Goal: Transaction & Acquisition: Purchase product/service

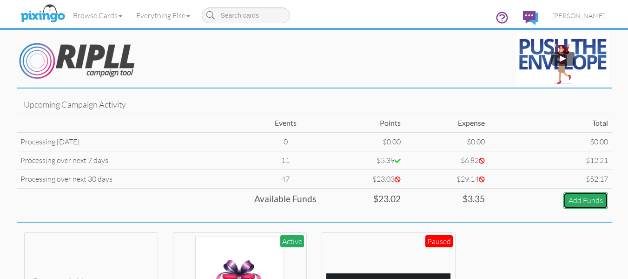
click at [576, 197] on link "Add Funds" at bounding box center [586, 200] width 45 height 16
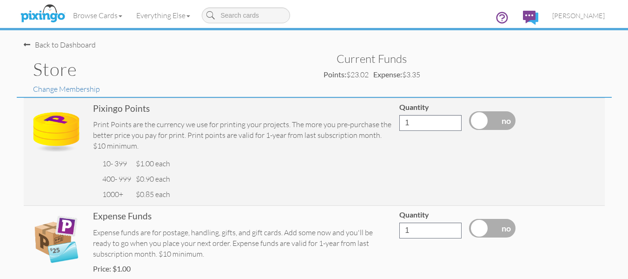
click at [47, 43] on div "Back to Dashboard" at bounding box center [60, 45] width 72 height 11
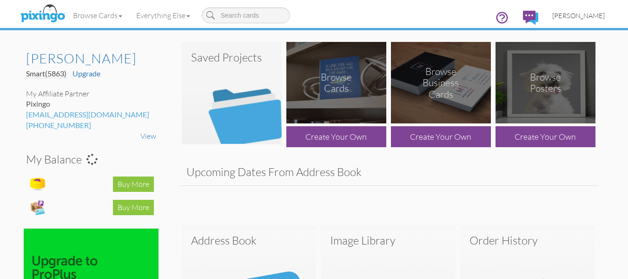
click at [599, 11] on link "[PERSON_NAME]" at bounding box center [578, 16] width 66 height 24
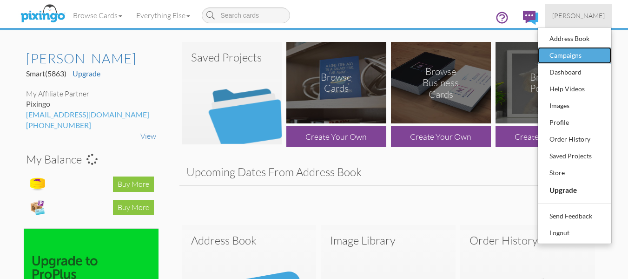
click at [565, 53] on div "Campaigns" at bounding box center [574, 55] width 55 height 14
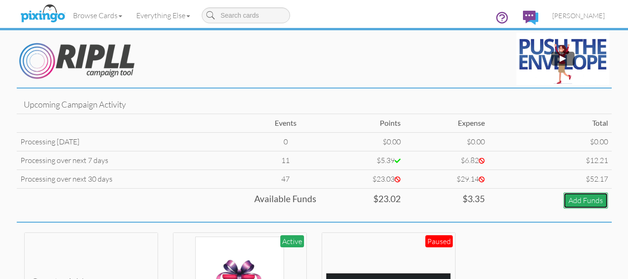
click at [583, 201] on link "Add Funds" at bounding box center [586, 200] width 45 height 16
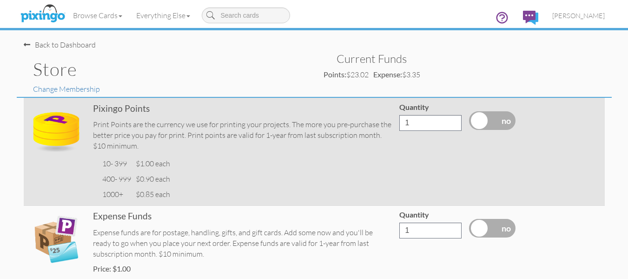
click at [484, 121] on label at bounding box center [492, 120] width 46 height 19
click at [0, 0] on input "checkbox" at bounding box center [0, 0] width 0 height 0
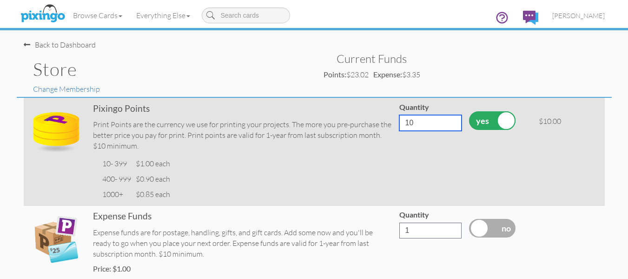
click at [410, 128] on input "10" at bounding box center [430, 123] width 62 height 16
drag, startPoint x: 416, startPoint y: 120, endPoint x: 391, endPoint y: 120, distance: 25.6
click at [391, 120] on tr "Pixingo Points Print Points are the currency we use for printing your projects.…" at bounding box center [314, 151] width 581 height 107
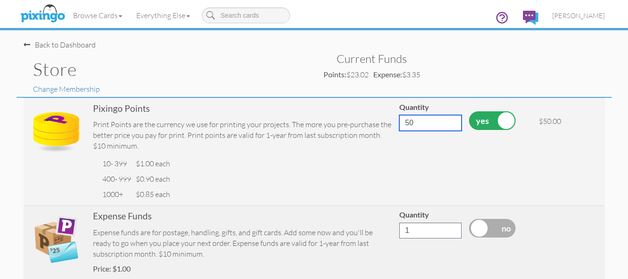
type input "50"
click at [498, 225] on label at bounding box center [492, 228] width 46 height 19
click at [0, 0] on input "checkbox" at bounding box center [0, 0] width 0 height 0
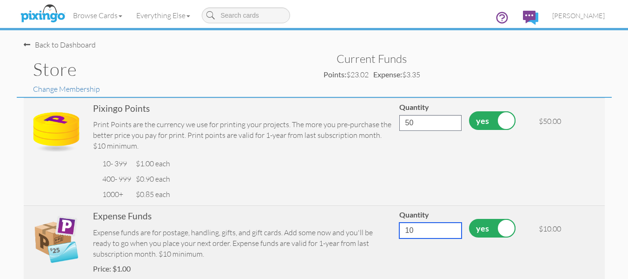
drag, startPoint x: 434, startPoint y: 227, endPoint x: 363, endPoint y: 232, distance: 70.8
click at [363, 232] on tr "Expense Funds Expense funds are for postage, handling, gifts, and gift cards. A…" at bounding box center [314, 250] width 581 height 89
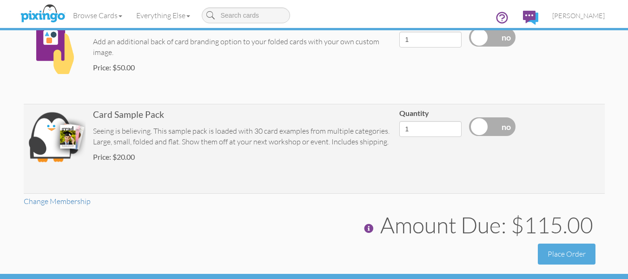
scroll to position [372, 0]
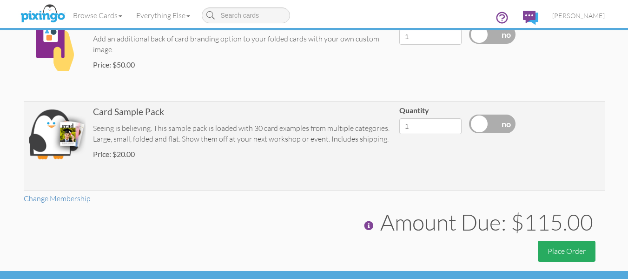
type input "65"
click at [560, 242] on button "Place Order" at bounding box center [567, 250] width 58 height 21
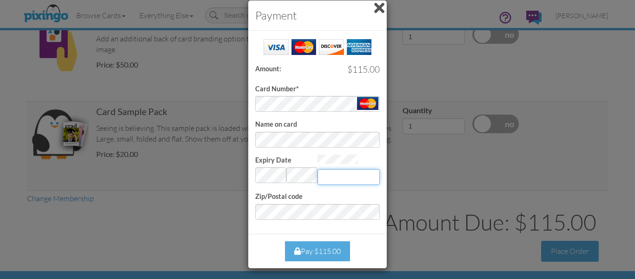
click at [345, 169] on input "Expiry Date" at bounding box center [349, 177] width 62 height 16
type input "386"
click at [294, 202] on form "Card Number* Name on card Expiry Date Invalid month and year 386 Zip/Postal code" at bounding box center [317, 129] width 125 height 182
click at [259, 234] on div "Close Pay $115.00" at bounding box center [317, 250] width 139 height 34
click at [322, 250] on div "Pay $115.00" at bounding box center [317, 251] width 65 height 20
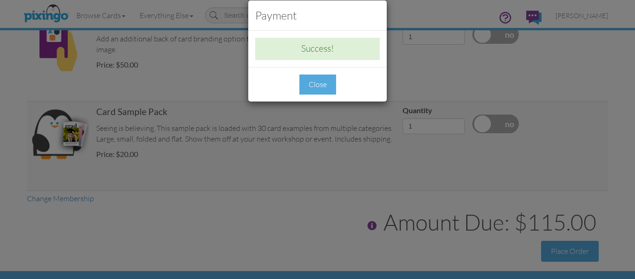
click at [312, 78] on div "Close" at bounding box center [317, 84] width 37 height 20
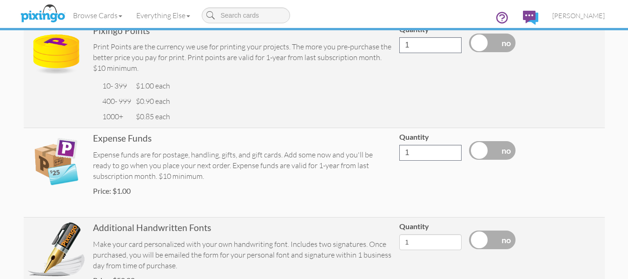
scroll to position [0, 0]
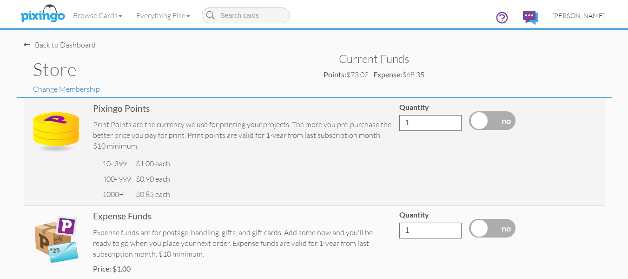
click at [586, 17] on span "[PERSON_NAME]" at bounding box center [578, 16] width 53 height 8
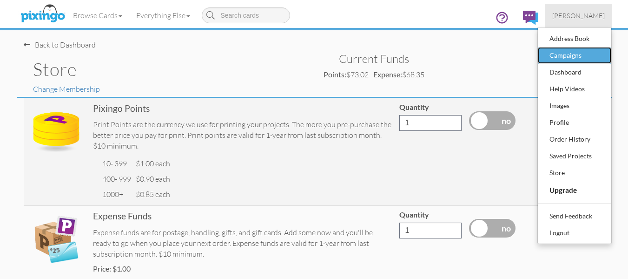
click at [566, 54] on div "Campaigns" at bounding box center [574, 55] width 55 height 14
